Goal: Information Seeking & Learning: Find specific page/section

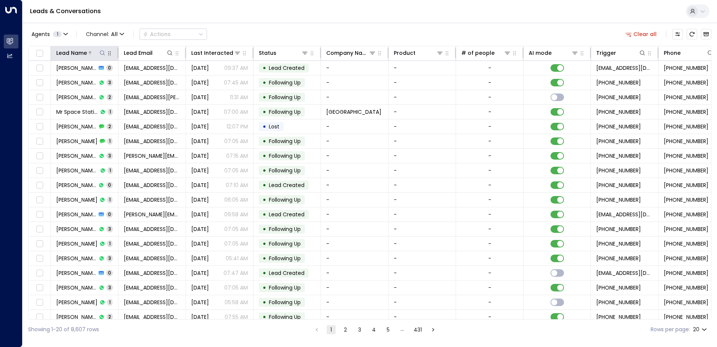
click at [102, 51] on icon at bounding box center [102, 53] width 6 height 6
type input "**********"
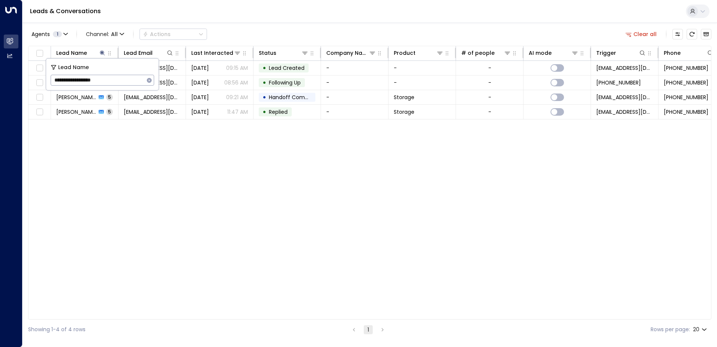
click at [157, 172] on div "Lead Name Lead Email Last Interacted Status Company Name Product # of people AI…" at bounding box center [370, 183] width 684 height 274
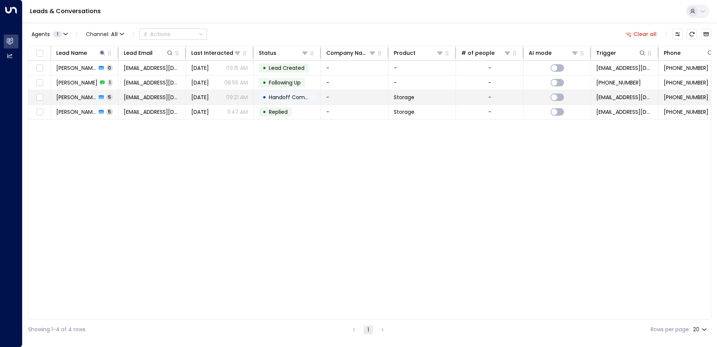
click at [151, 100] on span "[EMAIL_ADDRESS][DOMAIN_NAME]" at bounding box center [152, 97] width 57 height 8
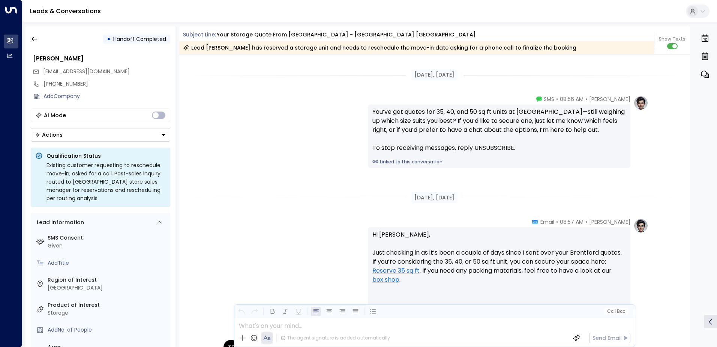
scroll to position [2708, 0]
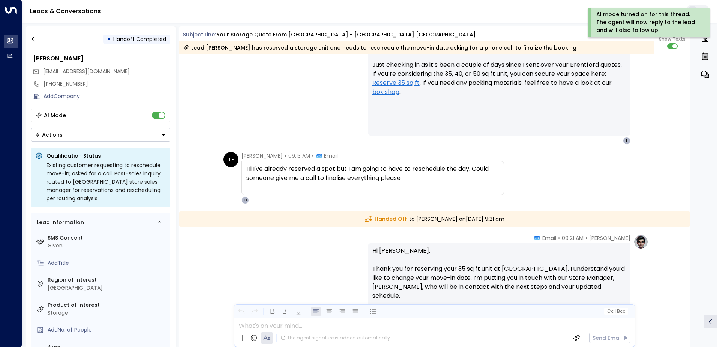
click at [26, 38] on div "• Handoff Completed [PERSON_NAME] [EMAIL_ADDRESS][DOMAIN_NAME] [PHONE_NUMBER] A…" at bounding box center [101, 186] width 150 height 320
click at [31, 42] on icon "button" at bounding box center [35, 39] width 8 height 8
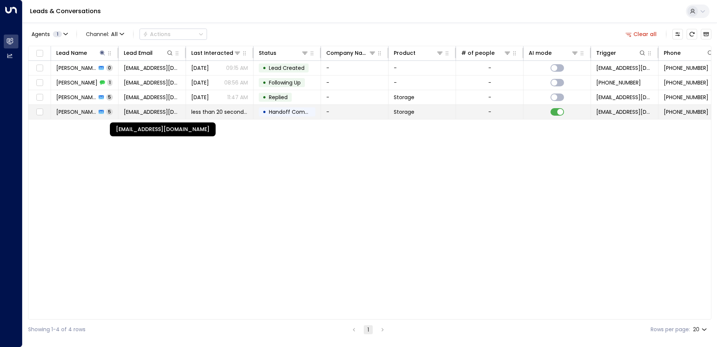
click at [173, 113] on span "[EMAIL_ADDRESS][DOMAIN_NAME]" at bounding box center [152, 112] width 57 height 8
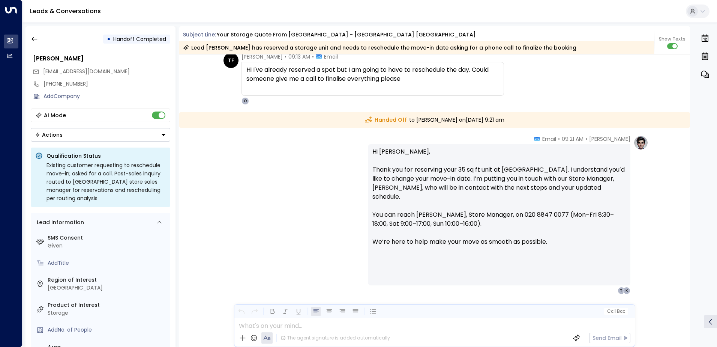
scroll to position [2097, 0]
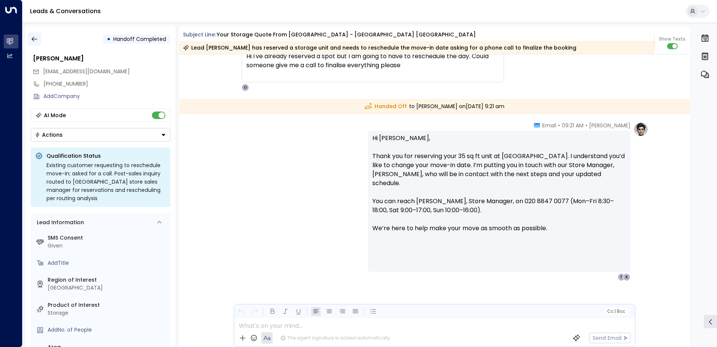
click at [33, 38] on icon "button" at bounding box center [35, 39] width 8 height 8
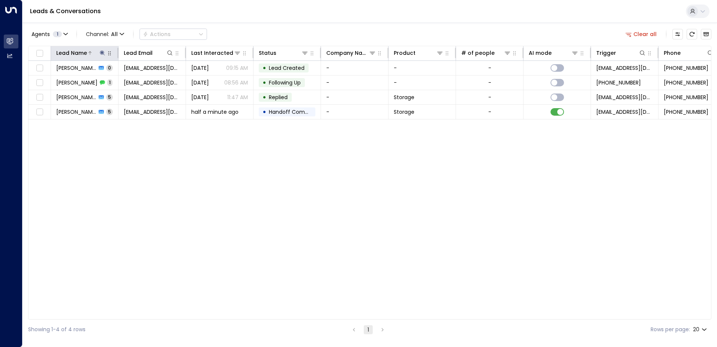
click at [104, 53] on icon at bounding box center [102, 53] width 6 height 6
click at [148, 80] on icon "button" at bounding box center [149, 80] width 5 height 5
click at [117, 81] on input "text" at bounding box center [103, 80] width 104 height 14
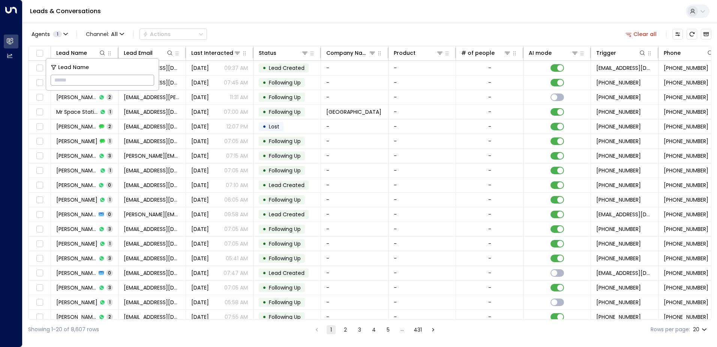
drag, startPoint x: 116, startPoint y: 80, endPoint x: 103, endPoint y: 79, distance: 12.4
click at [102, 78] on input "text" at bounding box center [103, 80] width 104 height 14
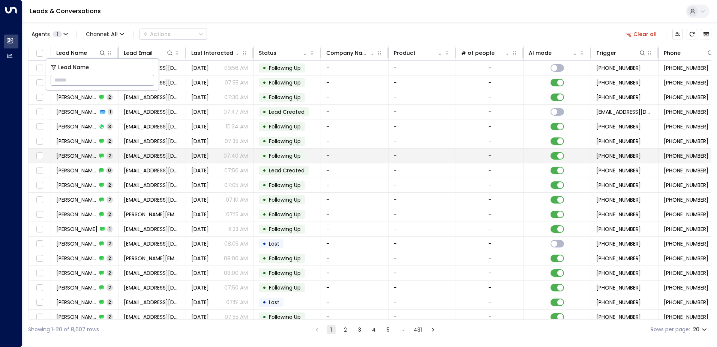
type input "**********"
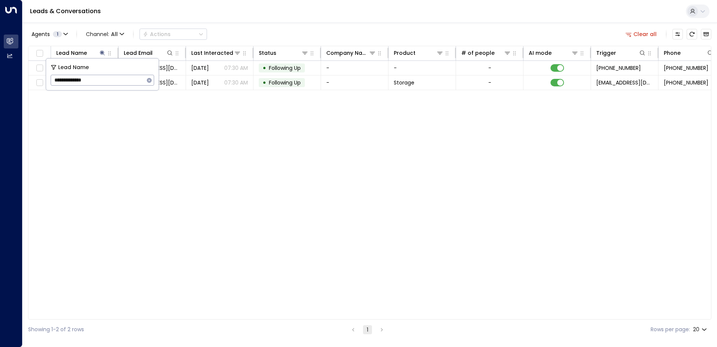
click at [220, 161] on div "Lead Name Lead Email Last Interacted Status Company Name Product # of people AI…" at bounding box center [370, 183] width 684 height 274
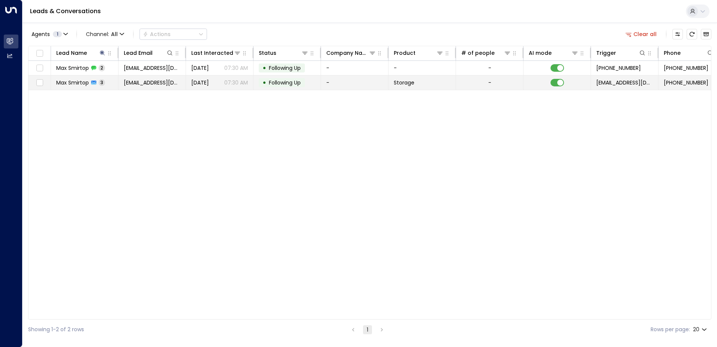
click at [152, 85] on span "[EMAIL_ADDRESS][DOMAIN_NAME]" at bounding box center [152, 83] width 57 height 8
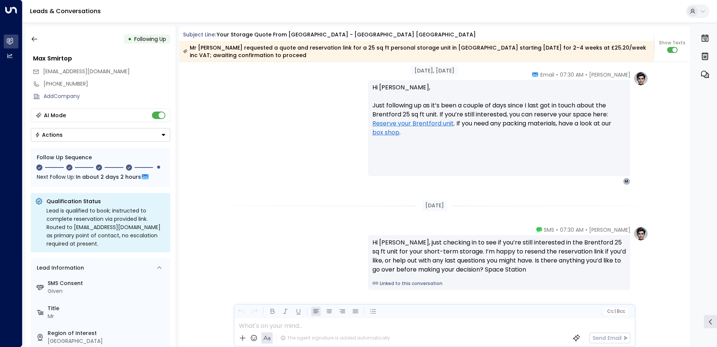
scroll to position [976, 0]
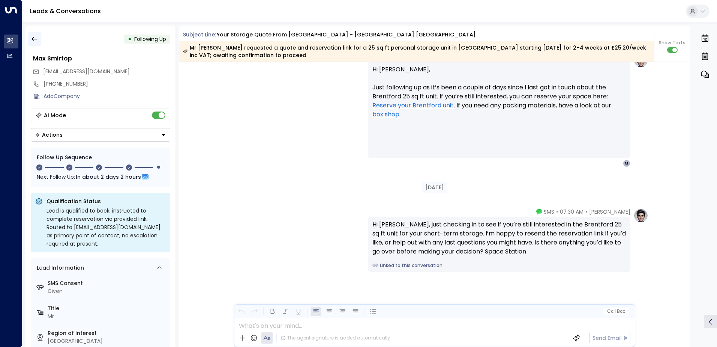
click at [39, 41] on button "button" at bounding box center [35, 39] width 14 height 14
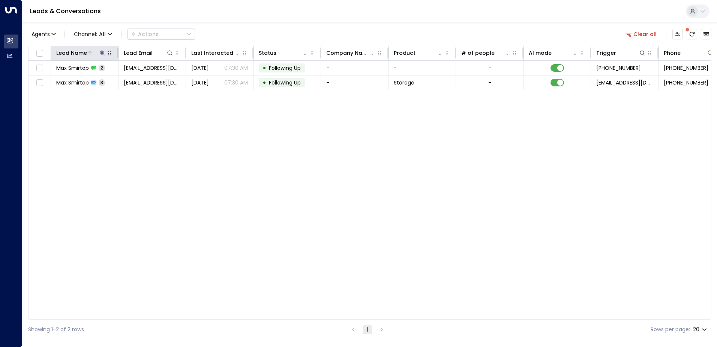
click at [102, 51] on icon at bounding box center [102, 53] width 6 height 6
click at [149, 83] on icon "button" at bounding box center [149, 80] width 6 height 6
click at [124, 79] on input "text" at bounding box center [103, 80] width 104 height 14
paste input "**********"
type input "**********"
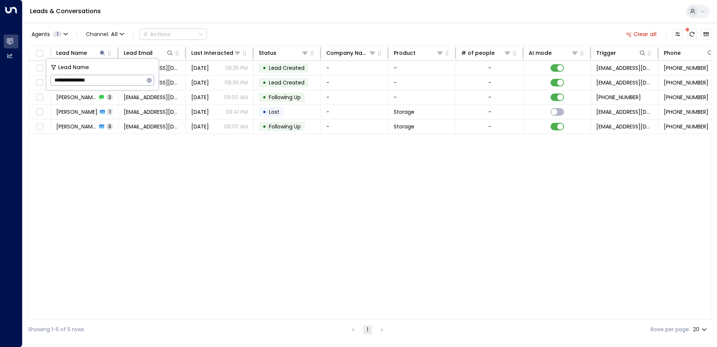
click at [131, 155] on div "Lead Name Lead Email Last Interacted Status Company Name Product # of people AI…" at bounding box center [370, 183] width 684 height 274
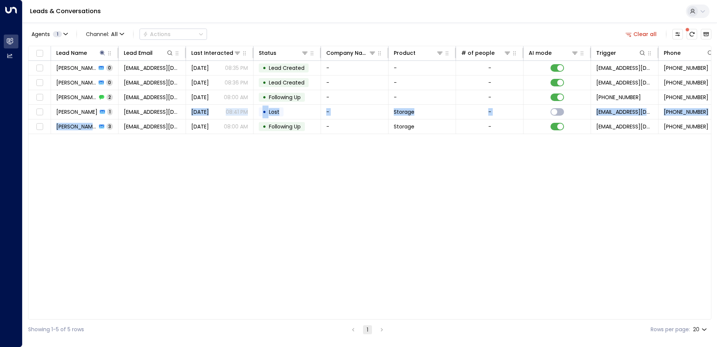
drag, startPoint x: 119, startPoint y: 111, endPoint x: 107, endPoint y: 165, distance: 55.4
click at [107, 165] on div "Lead Name Lead Email Last Interacted Status Company Name Product # of people AI…" at bounding box center [370, 183] width 684 height 274
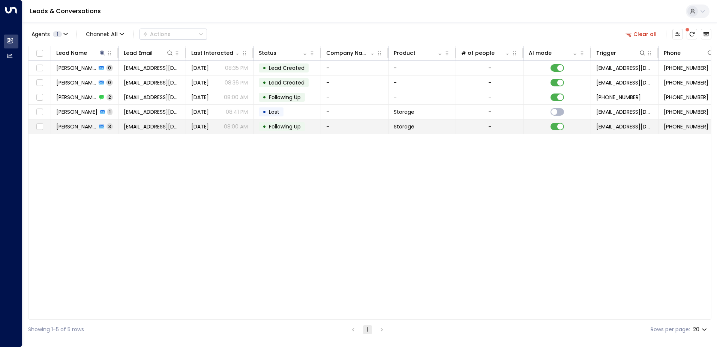
drag, startPoint x: 107, startPoint y: 165, endPoint x: 135, endPoint y: 121, distance: 51.6
click at [135, 121] on td "[EMAIL_ADDRESS][DOMAIN_NAME]" at bounding box center [153, 126] width 68 height 14
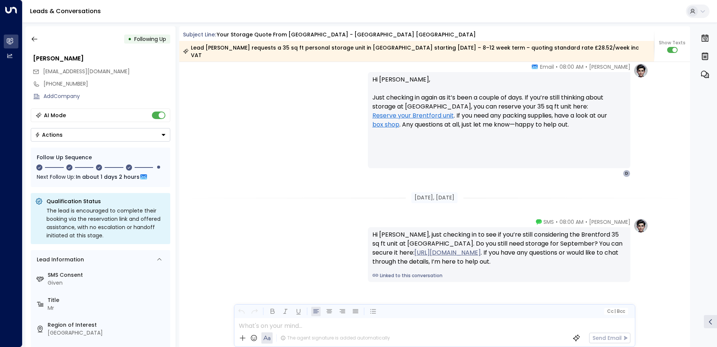
scroll to position [1040, 0]
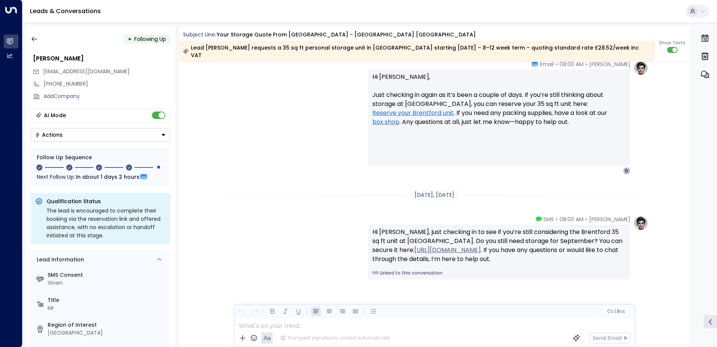
click at [220, 284] on div "[PERSON_NAME] • 08:00 AM • SMS Hi [PERSON_NAME], just checking in to see if you…" at bounding box center [434, 284] width 511 height 139
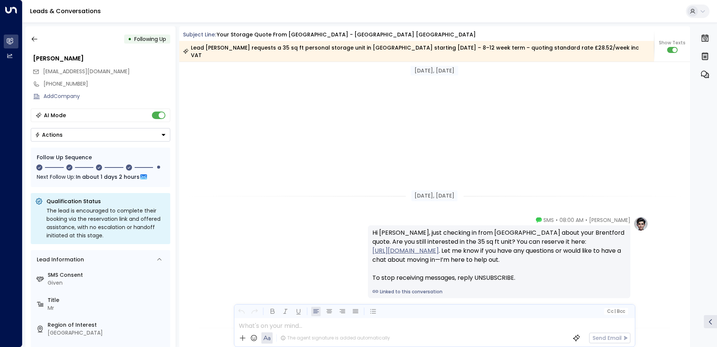
scroll to position [740, 0]
